Goal: Communication & Community: Answer question/provide support

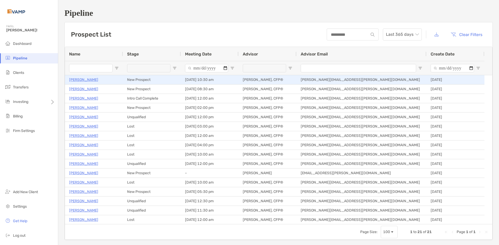
click at [80, 82] on p "[PERSON_NAME]" at bounding box center [83, 80] width 29 height 6
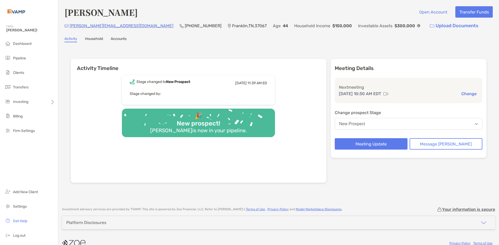
click at [216, 43] on div "Joshua Camp Open Account Transfer Funds josh@luxarogroup.com (615) 999-9998 Fra…" at bounding box center [278, 101] width 440 height 202
drag, startPoint x: 115, startPoint y: 26, endPoint x: 66, endPoint y: 28, distance: 49.1
click at [66, 28] on div "josh@luxarogroup.com (615) 999-9998 Franklin , TN , 37067 Age 44 Household Inco…" at bounding box center [278, 25] width 428 height 11
copy div "josh@luxarogroup.com"
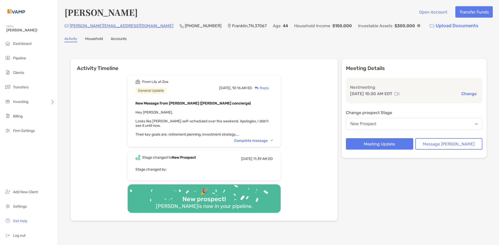
click at [273, 142] on div "Complete message" at bounding box center [253, 141] width 39 height 4
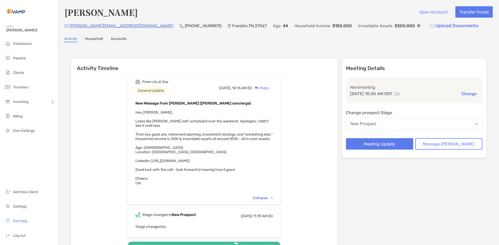
click at [269, 86] on div "Reply" at bounding box center [260, 87] width 17 height 5
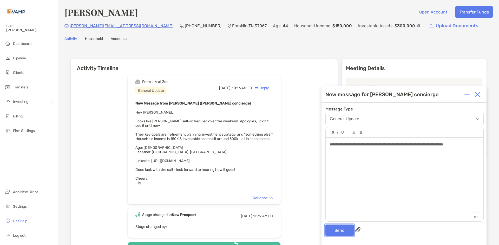
click at [334, 230] on button "Send" at bounding box center [339, 230] width 28 height 11
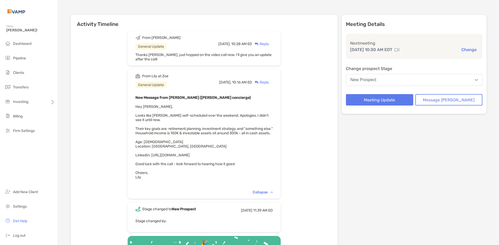
scroll to position [26, 0]
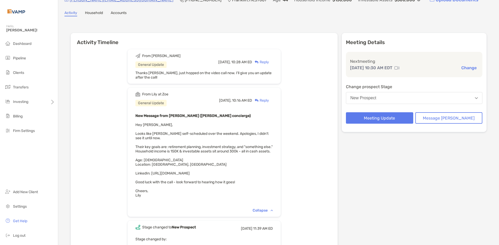
click at [189, 179] on span "Hey Josh, Looks like Joshua self-scheduled over the weekend. Apologies, I didn'…" at bounding box center [203, 160] width 137 height 75
copy span "LinkedIn: https://www.linkedin.com/in/joshuacamp/"
click at [312, 141] on div "From Josh General Update Today, 10:28 AM ED Reply Thanks Lily, just hopped on t…" at bounding box center [204, 167] width 267 height 245
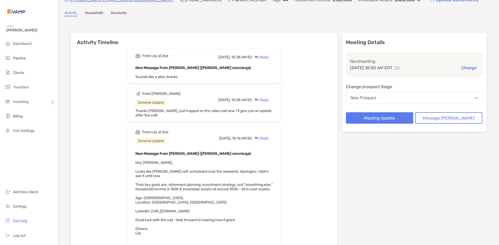
scroll to position [0, 0]
